Goal: Task Accomplishment & Management: Use online tool/utility

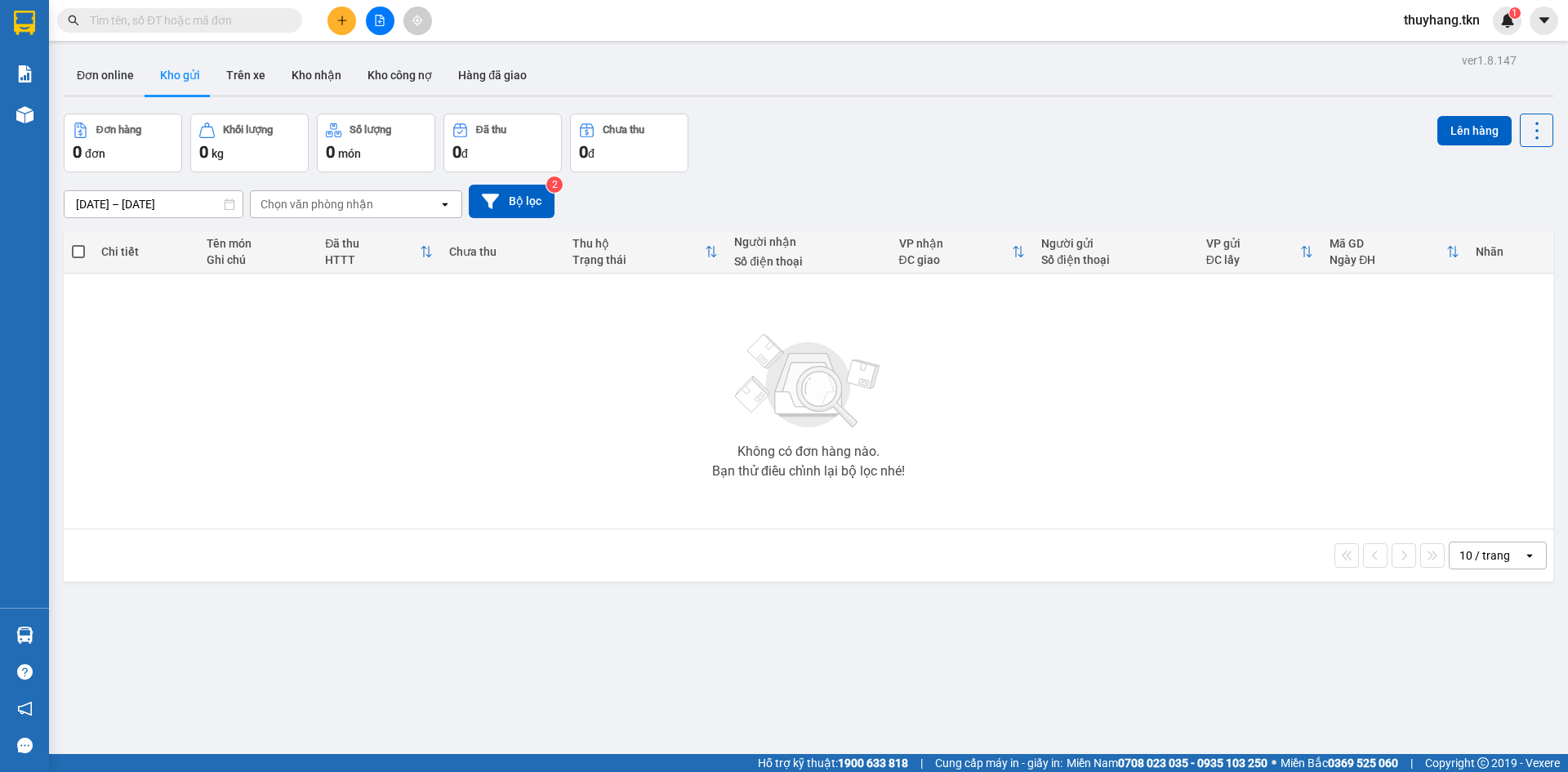
click at [260, 25] on input "text" at bounding box center [186, 20] width 193 height 18
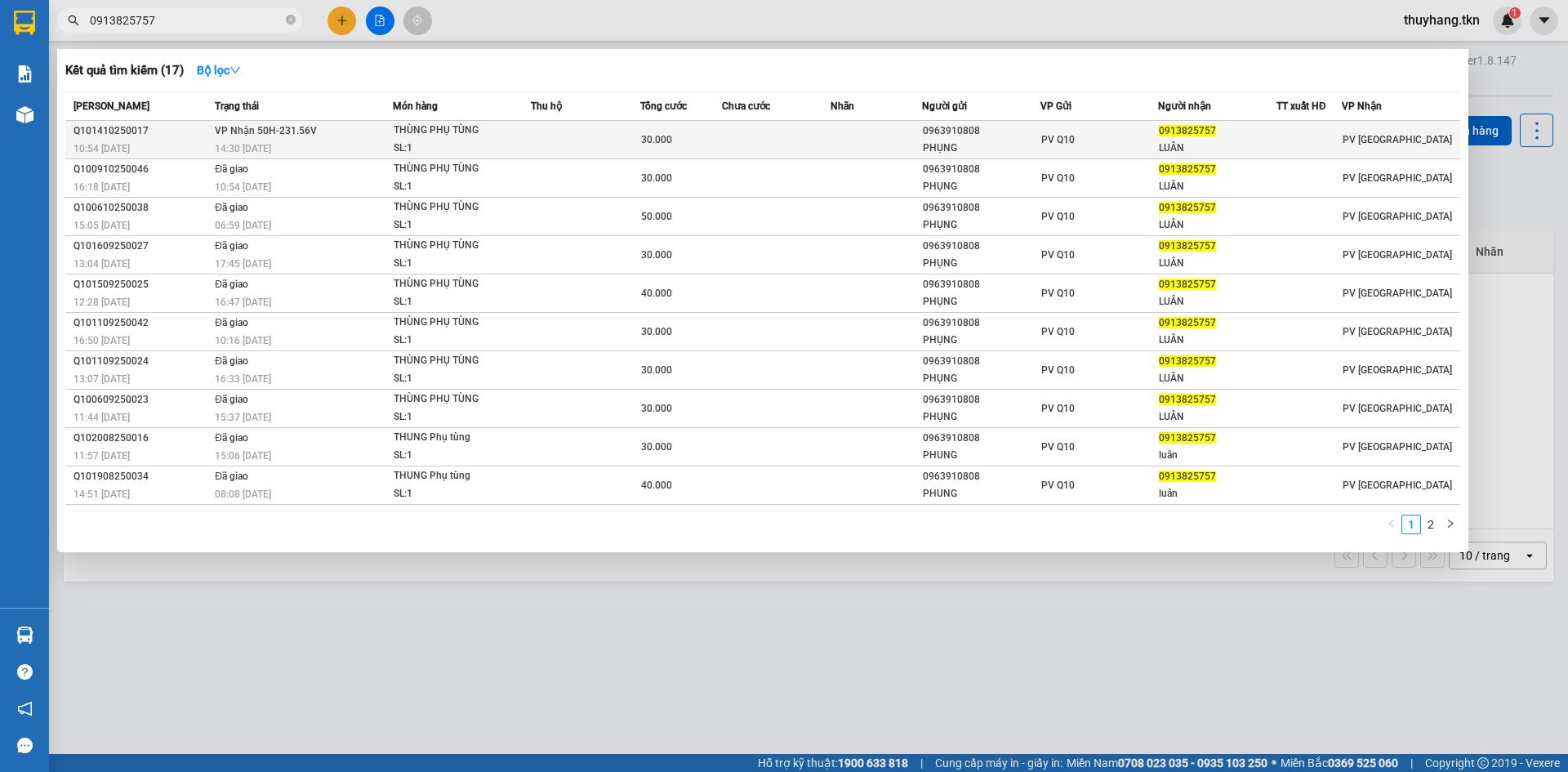
type input "0913825757"
click at [1107, 137] on div "PV Q10" at bounding box center [1100, 140] width 117 height 18
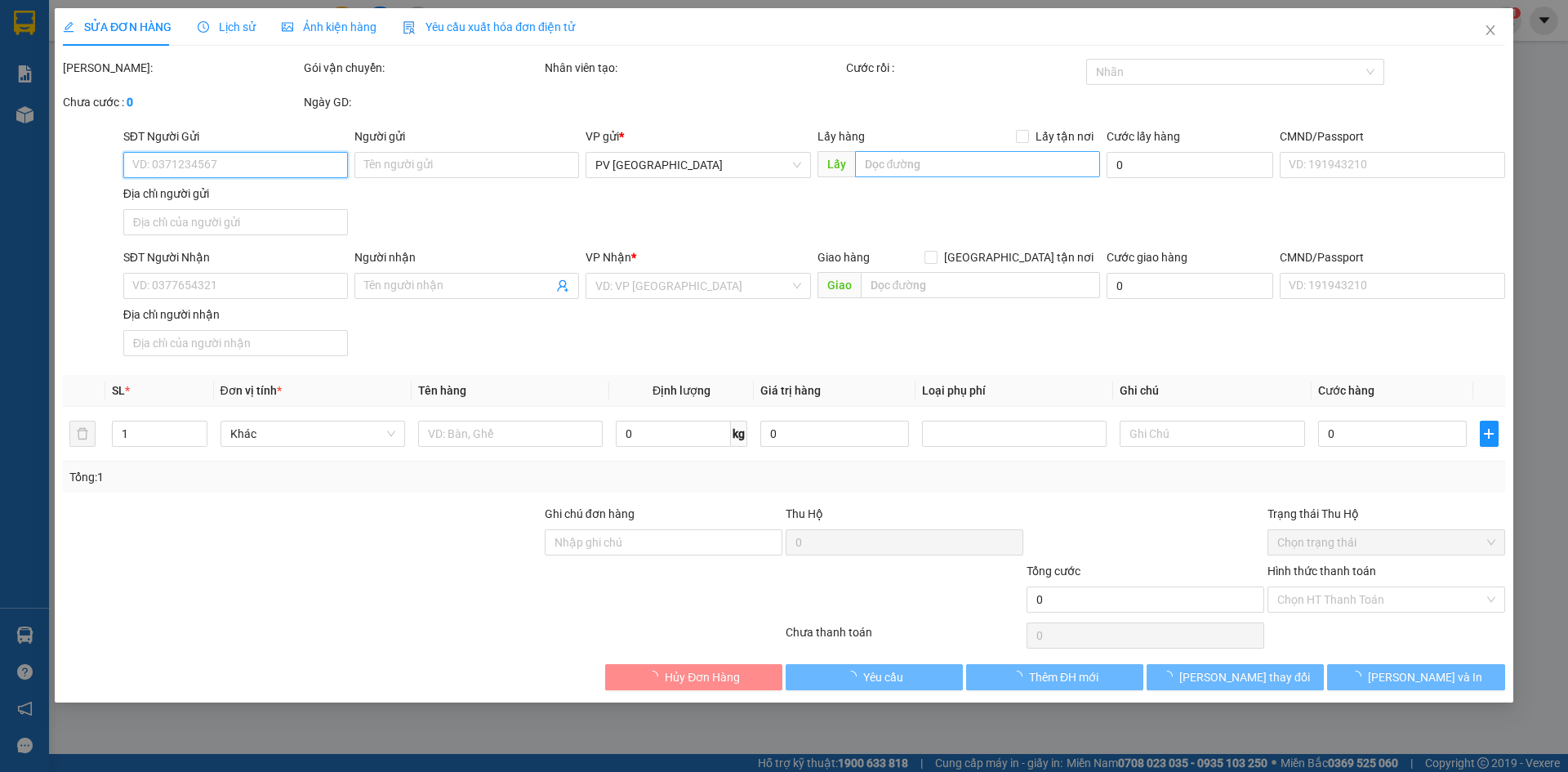
type input "0963910808"
type input "PHỤNG"
type input "0913825757"
type input "LUÂN"
type input "30.000"
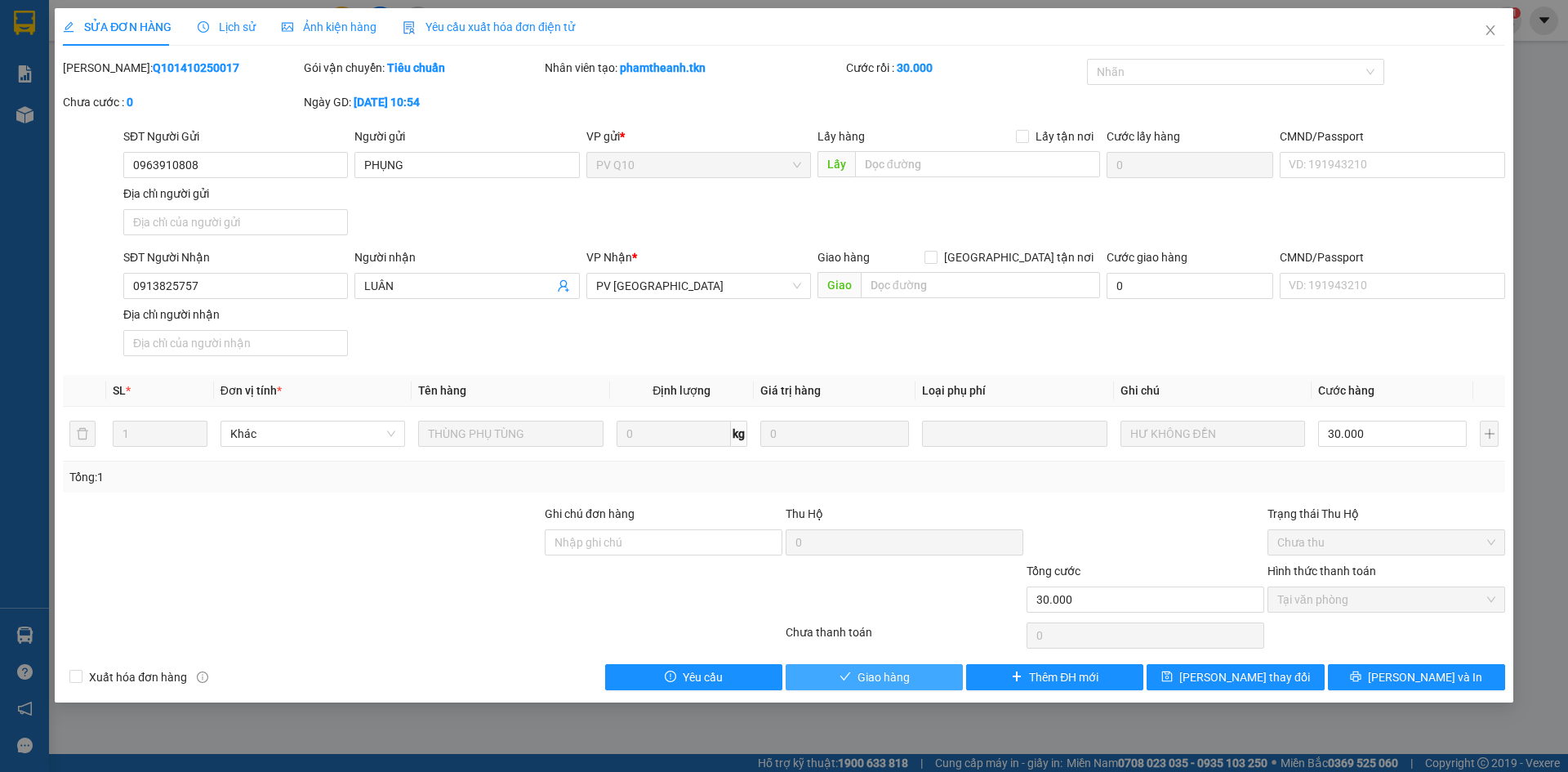
click at [877, 676] on span "Giao hàng" at bounding box center [884, 677] width 52 height 18
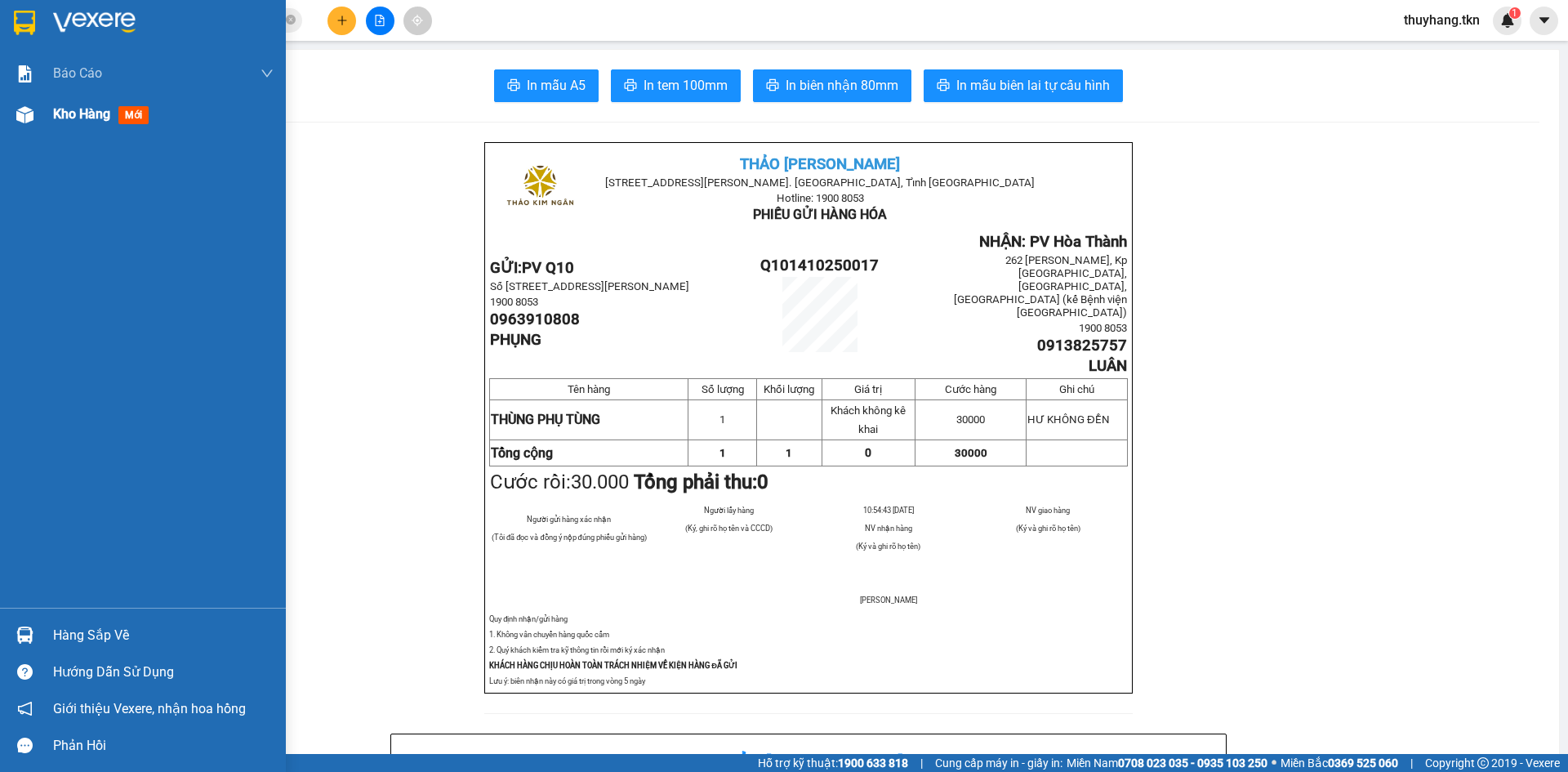
click at [69, 109] on span "Kho hàng" at bounding box center [81, 114] width 57 height 16
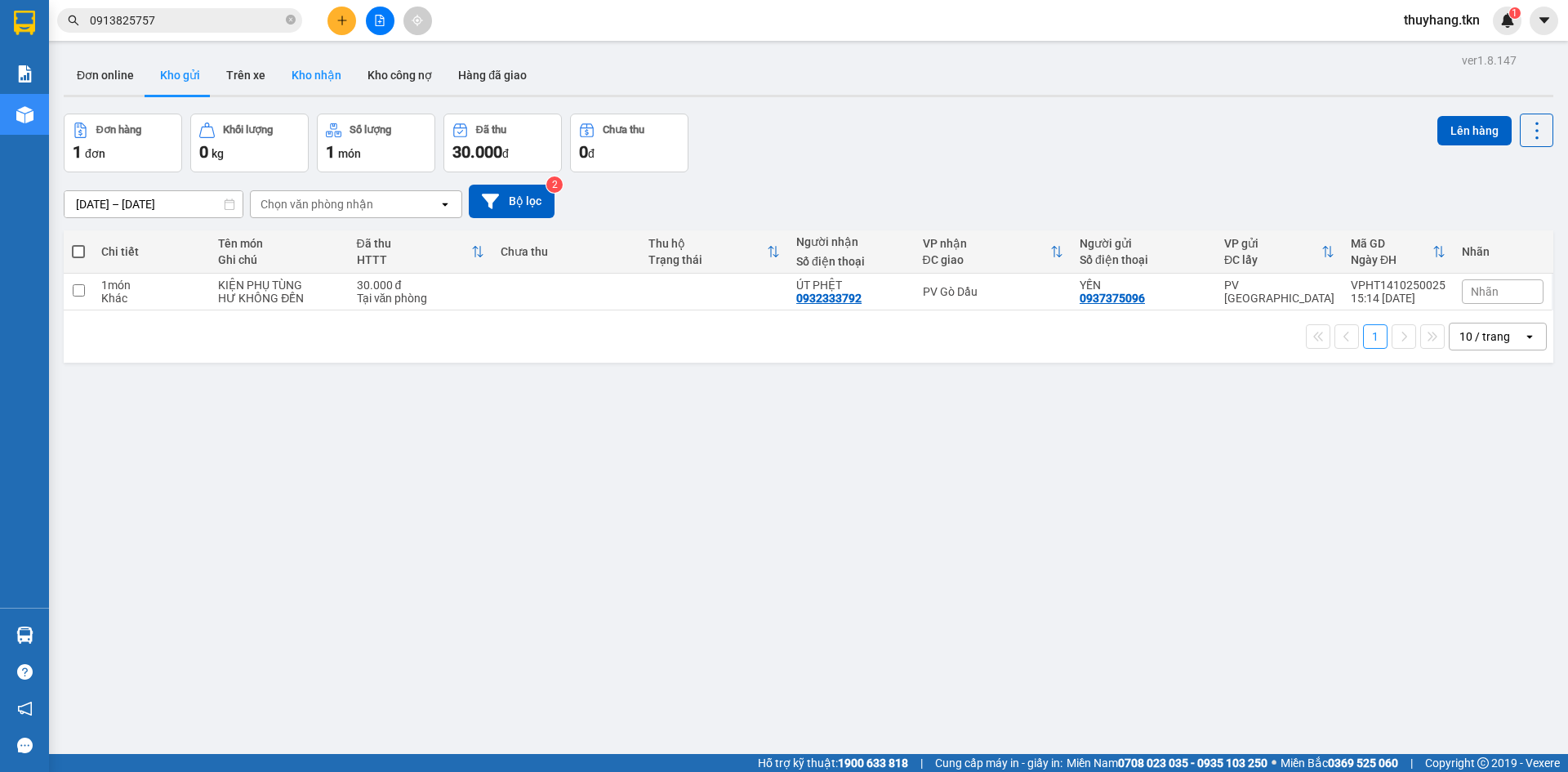
click at [297, 71] on button "Kho nhận" at bounding box center [317, 75] width 76 height 39
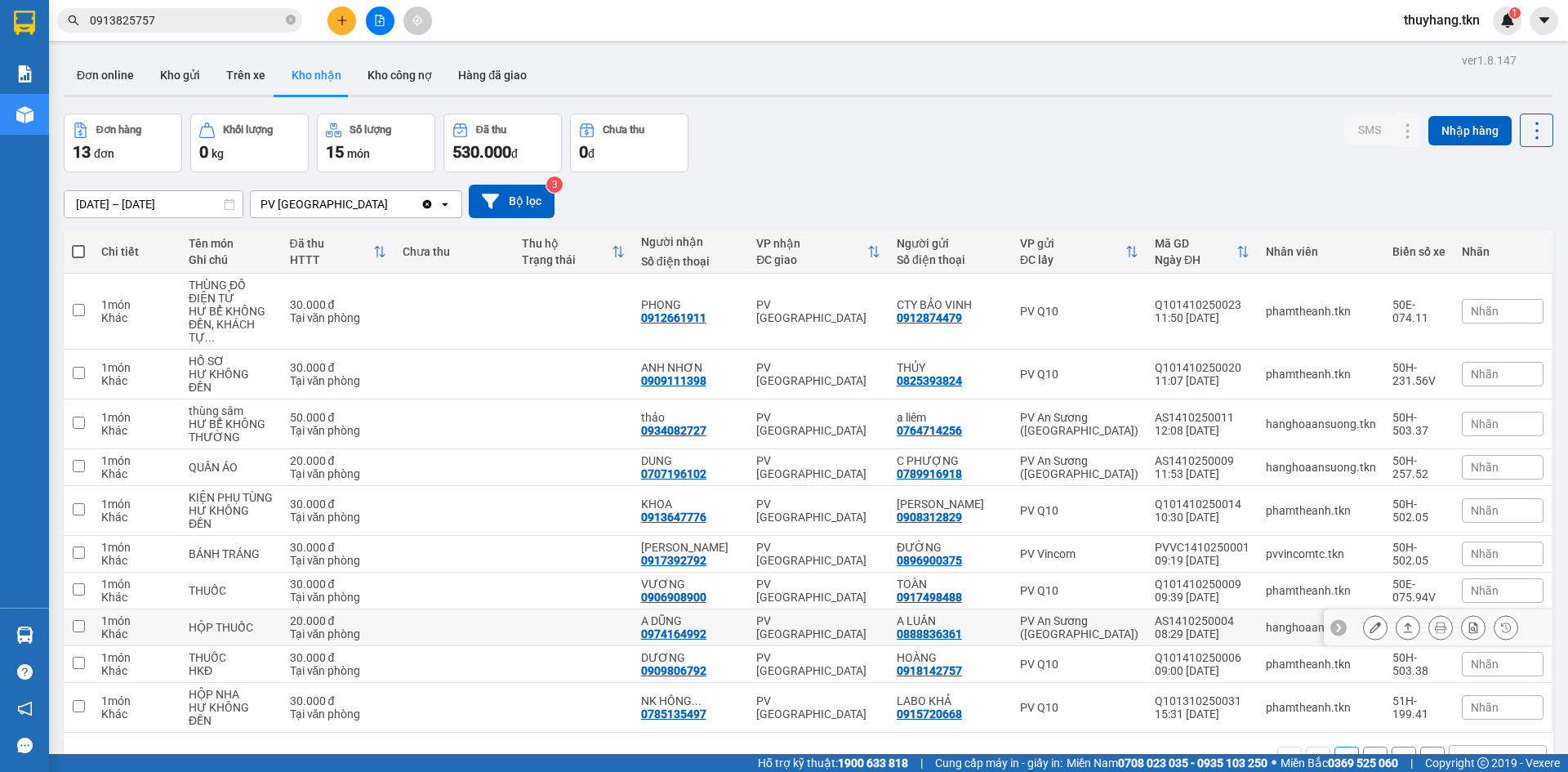
click at [748, 609] on td "A DŨNG 0974164992" at bounding box center [690, 627] width 115 height 37
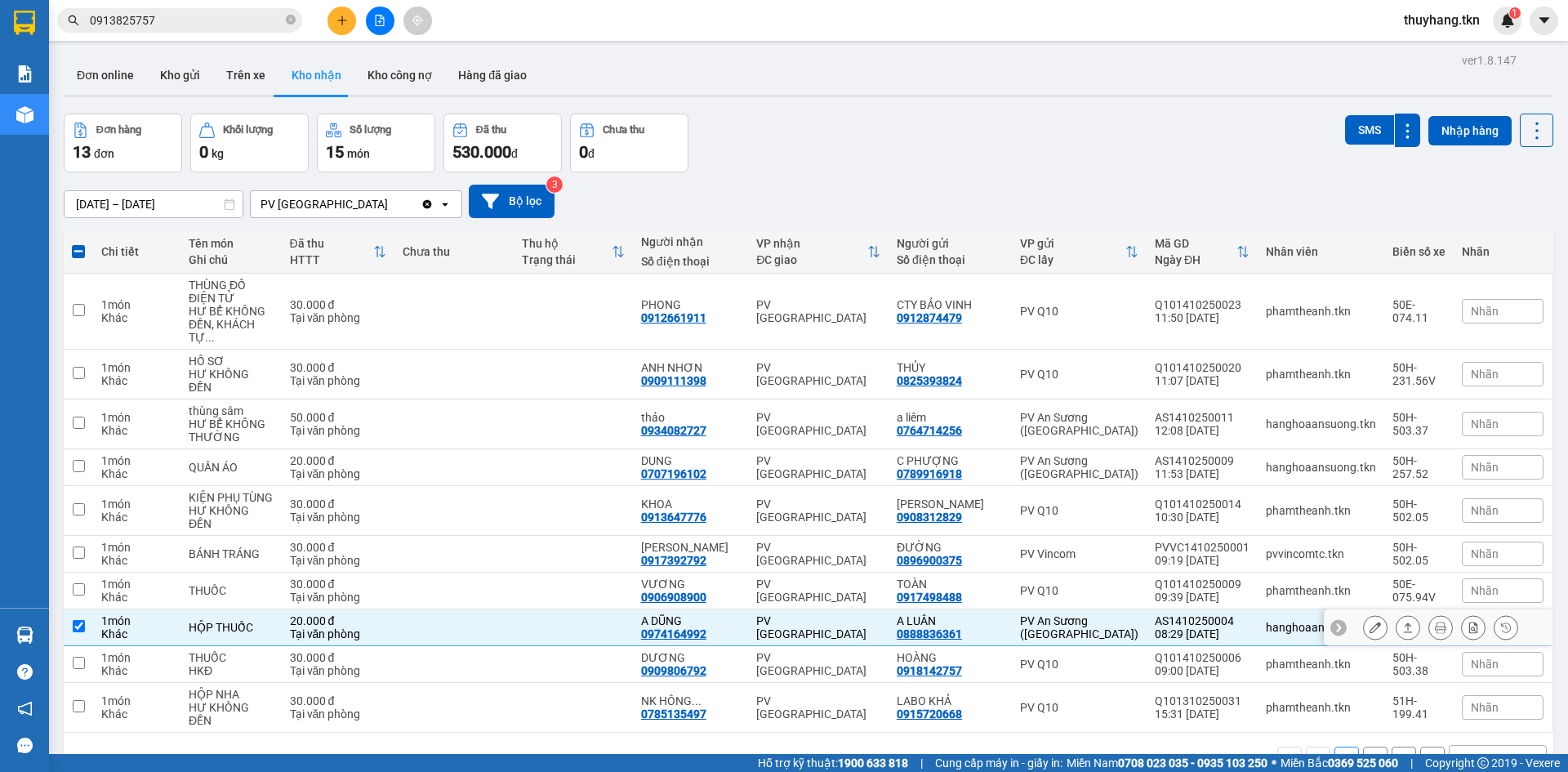
click at [748, 609] on td "A DŨNG 0974164992" at bounding box center [690, 627] width 115 height 37
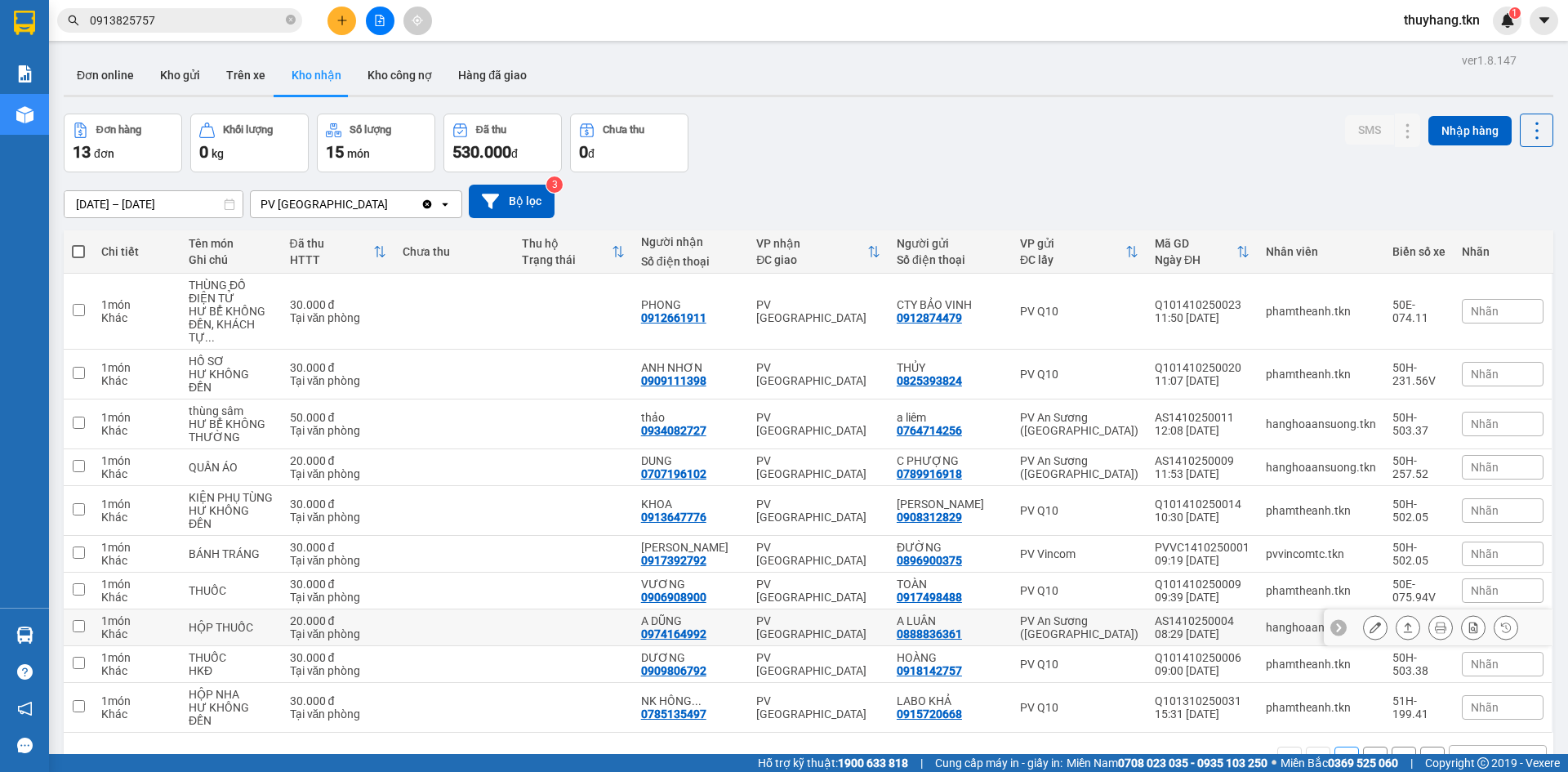
click at [748, 609] on td "A DŨNG 0974164992" at bounding box center [690, 627] width 115 height 37
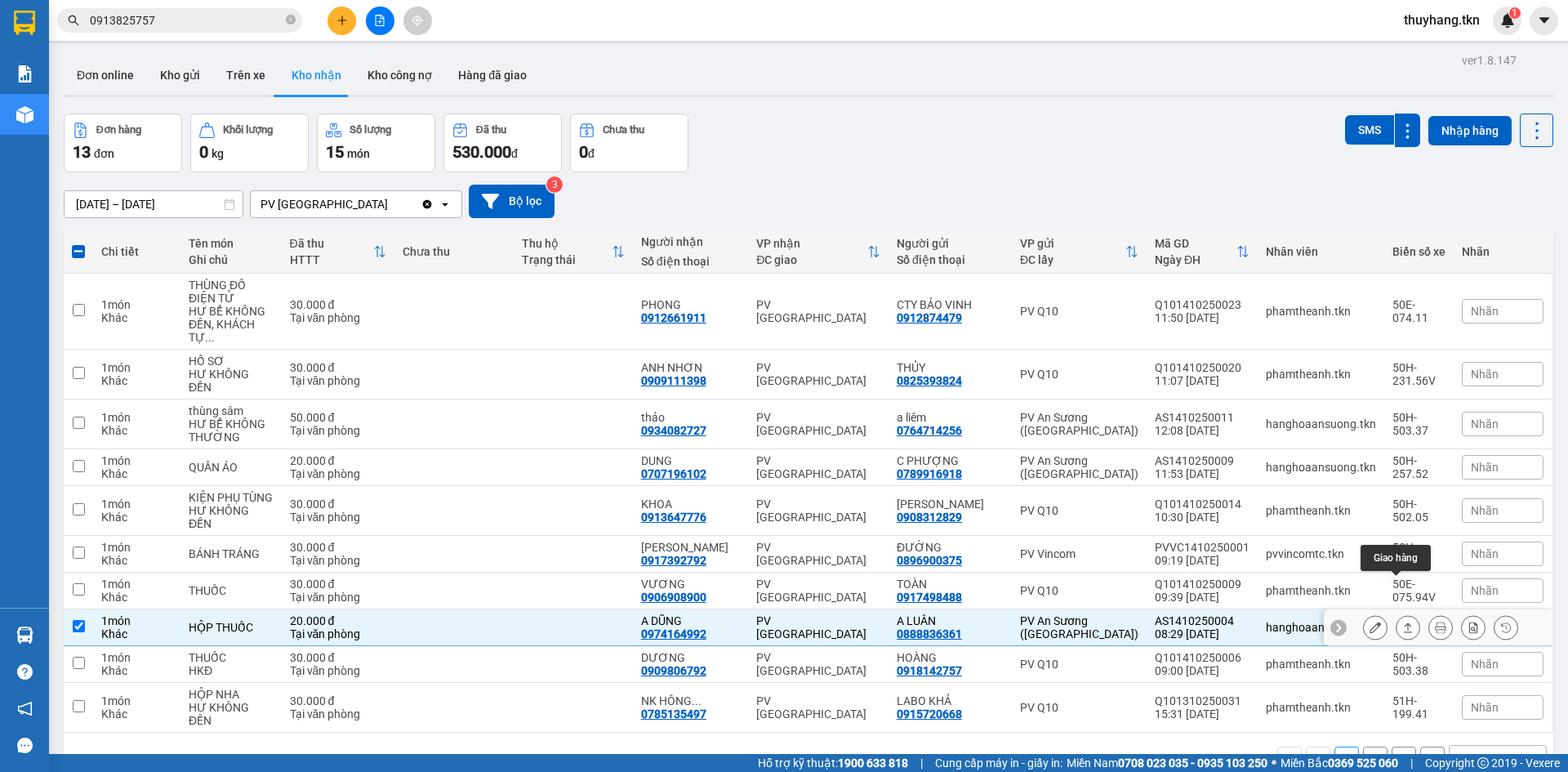
click at [1399, 613] on button at bounding box center [1408, 627] width 23 height 29
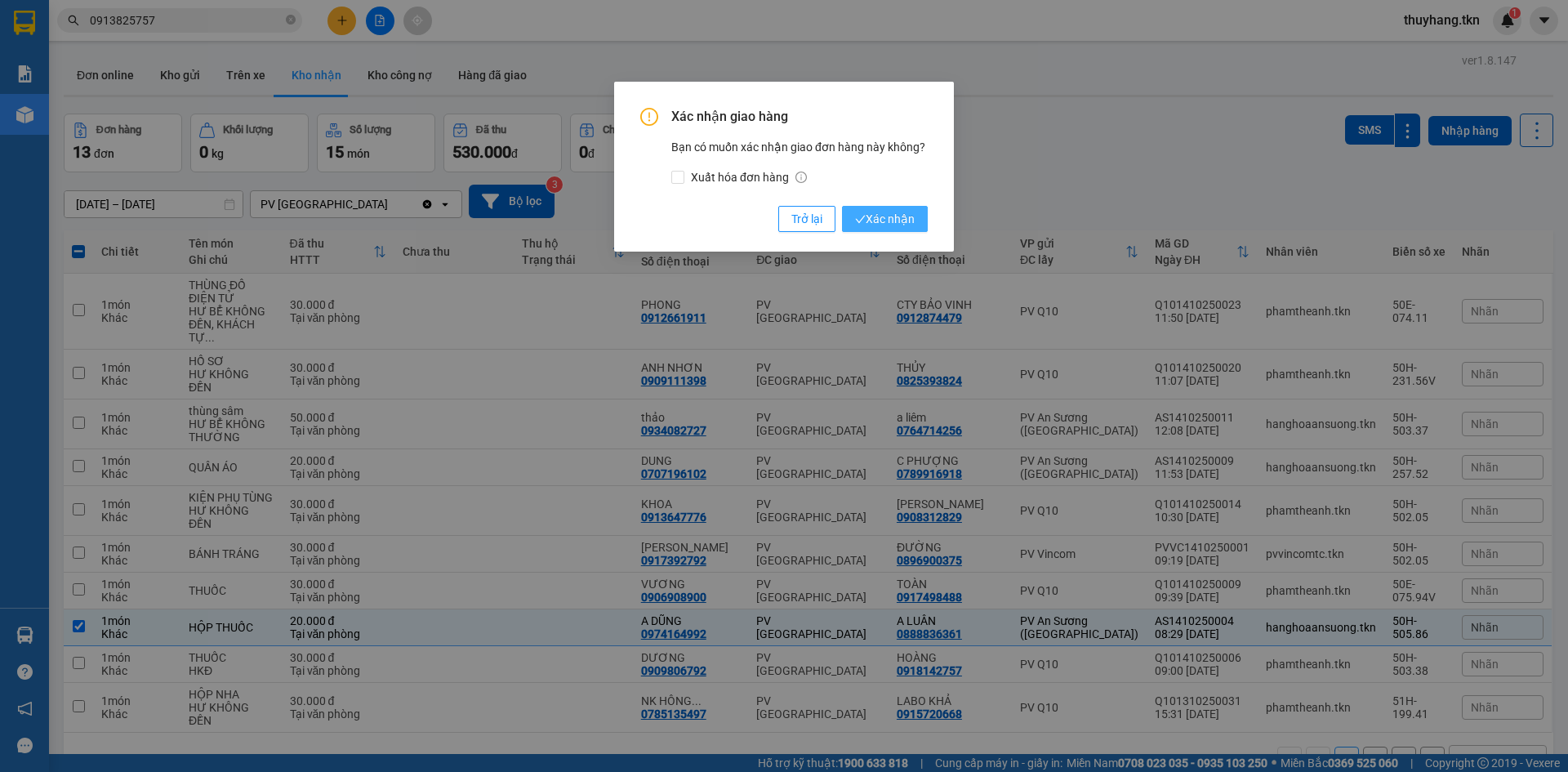
click at [882, 223] on span "Xác nhận" at bounding box center [885, 219] width 60 height 18
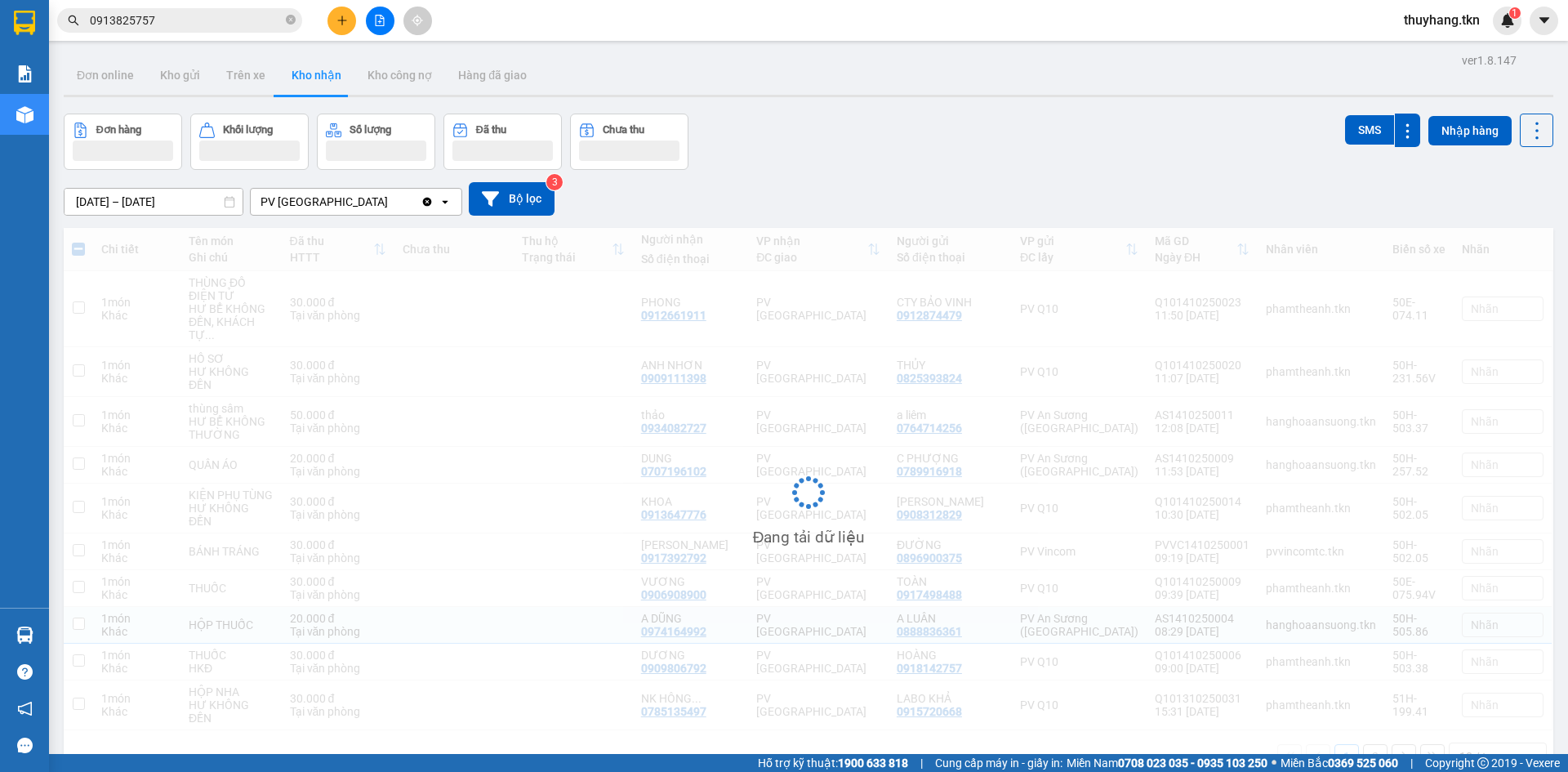
checkbox input "false"
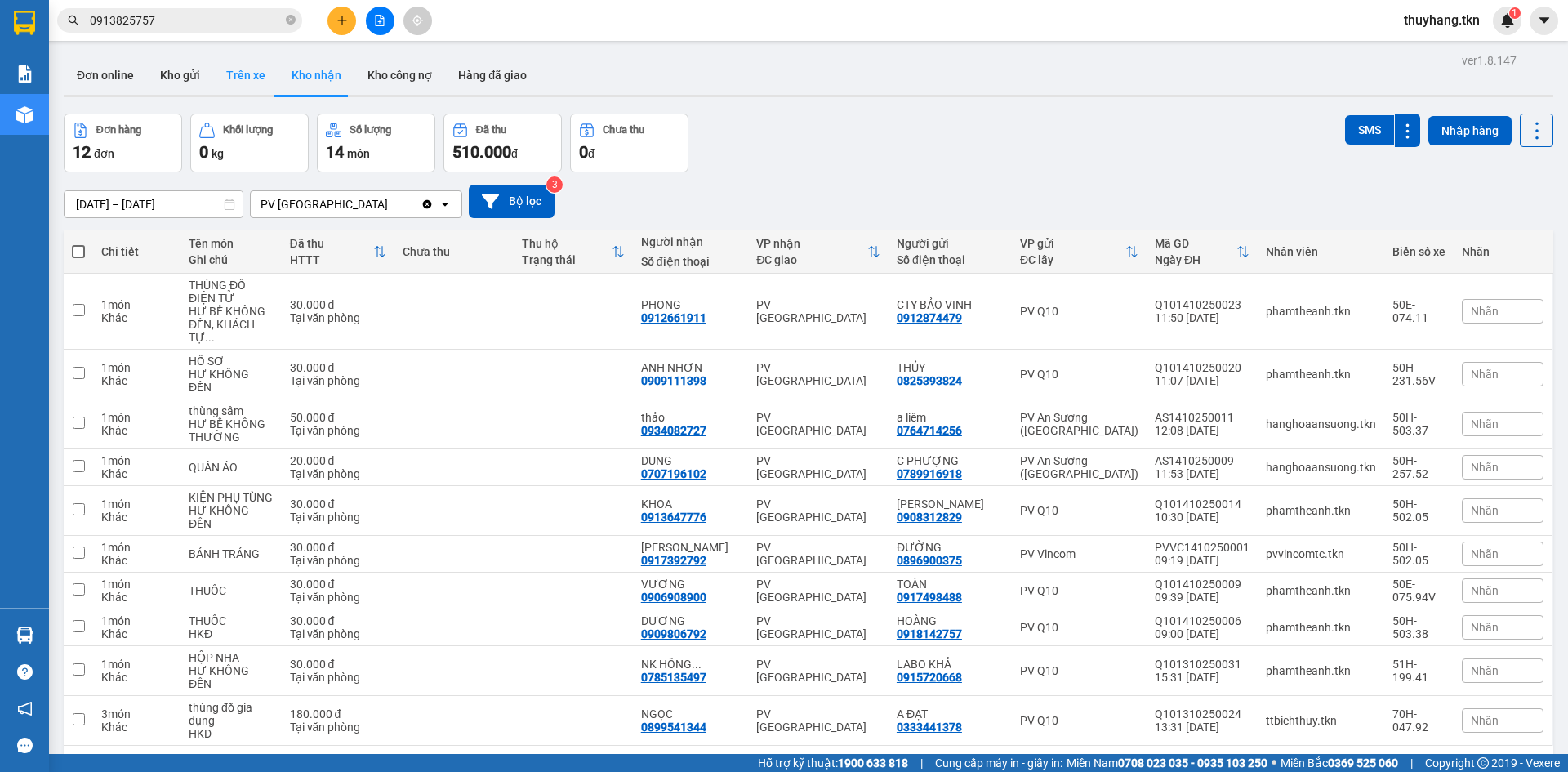
click at [248, 78] on button "Trên xe" at bounding box center [245, 75] width 65 height 39
type input "[DATE] – [DATE]"
